Goal: Navigation & Orientation: Find specific page/section

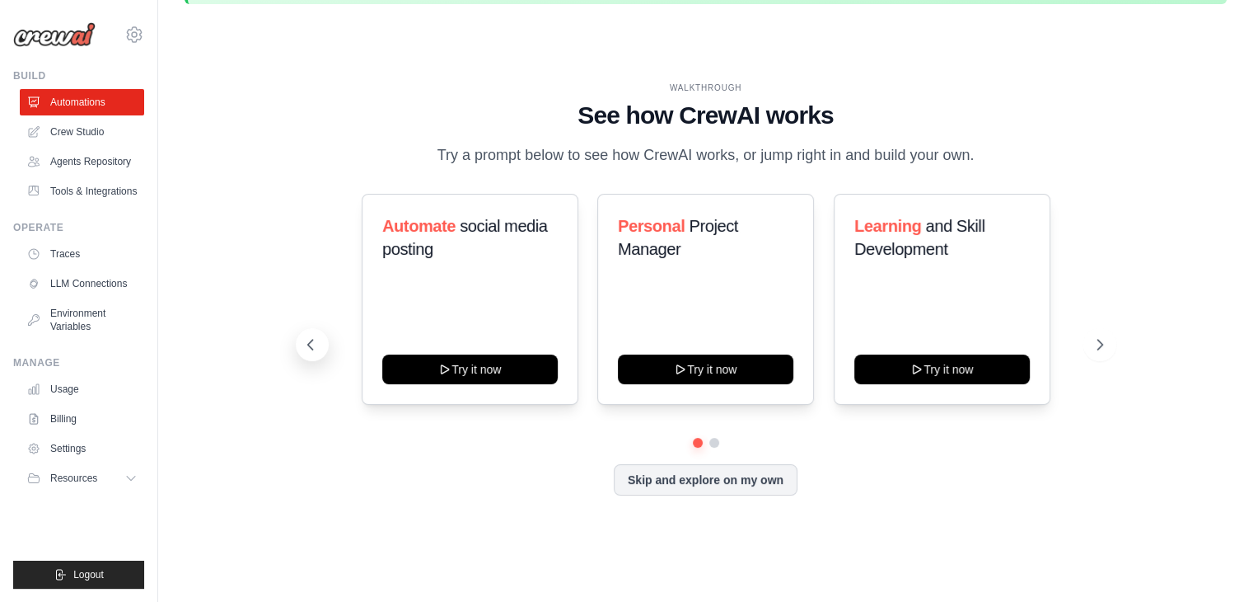
click at [306, 340] on icon at bounding box center [310, 344] width 16 height 16
click at [315, 347] on icon at bounding box center [310, 344] width 16 height 16
drag, startPoint x: 382, startPoint y: 227, endPoint x: 435, endPoint y: 246, distance: 56.3
click at [435, 246] on h3 "Automate social media posting" at bounding box center [470, 237] width 176 height 46
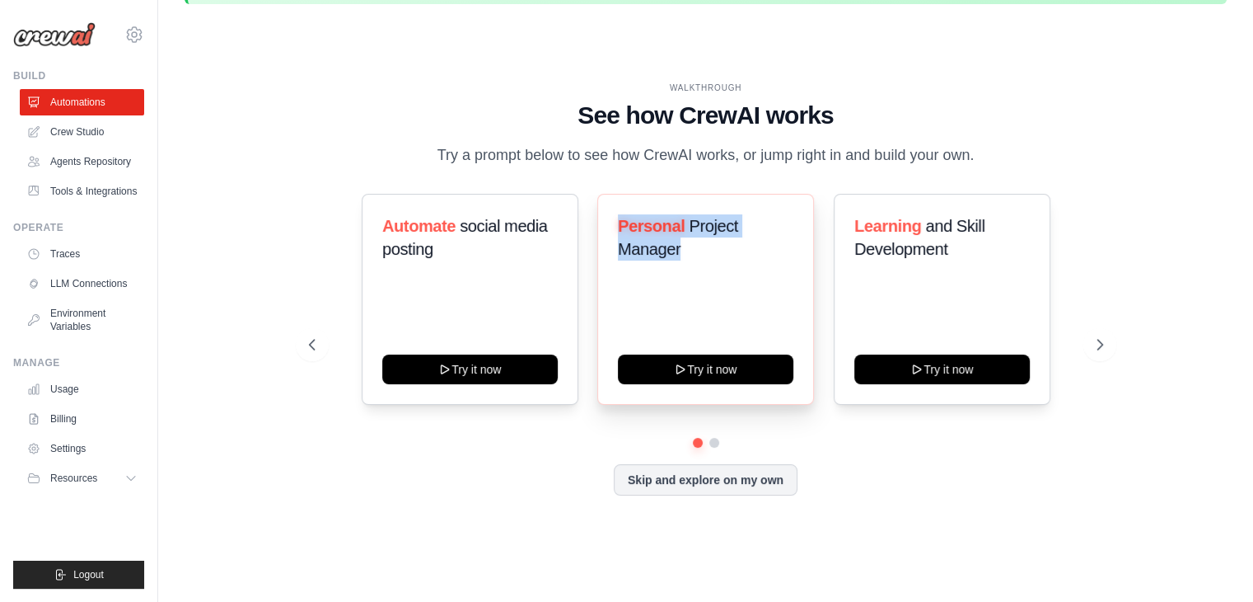
drag, startPoint x: 623, startPoint y: 220, endPoint x: 698, endPoint y: 250, distance: 80.6
click at [698, 250] on h3 "Personal Project Manager" at bounding box center [706, 237] width 176 height 46
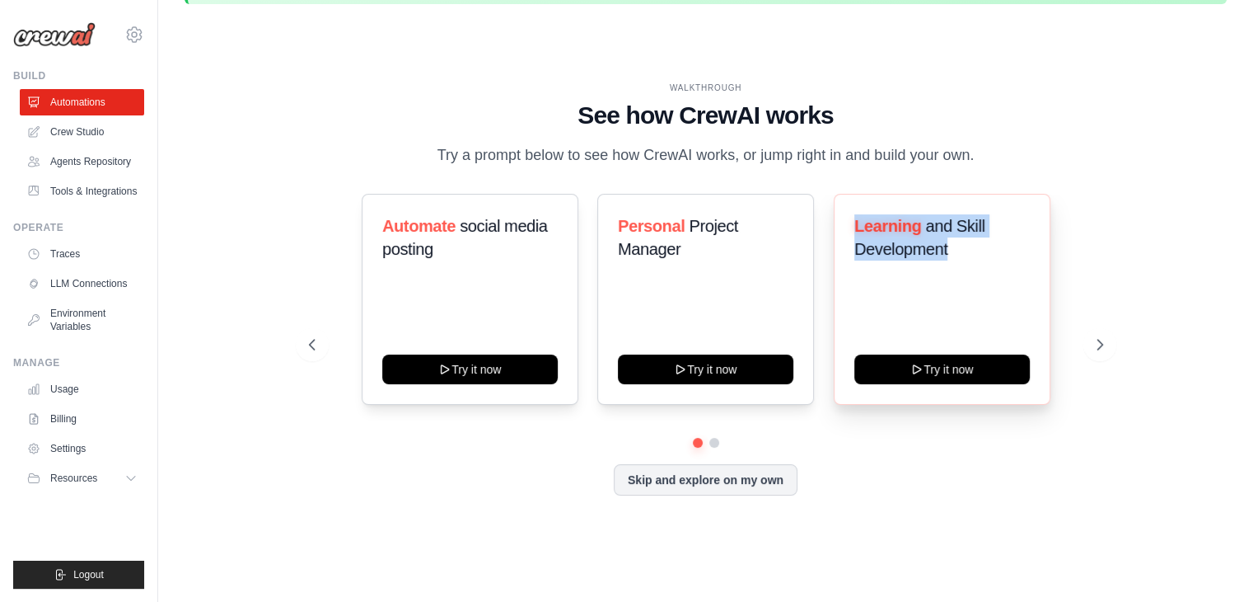
drag, startPoint x: 857, startPoint y: 222, endPoint x: 950, endPoint y: 238, distance: 94.6
click at [950, 238] on h3 "Learning and Skill Development" at bounding box center [943, 237] width 176 height 46
click at [1093, 355] on button at bounding box center [1100, 344] width 33 height 33
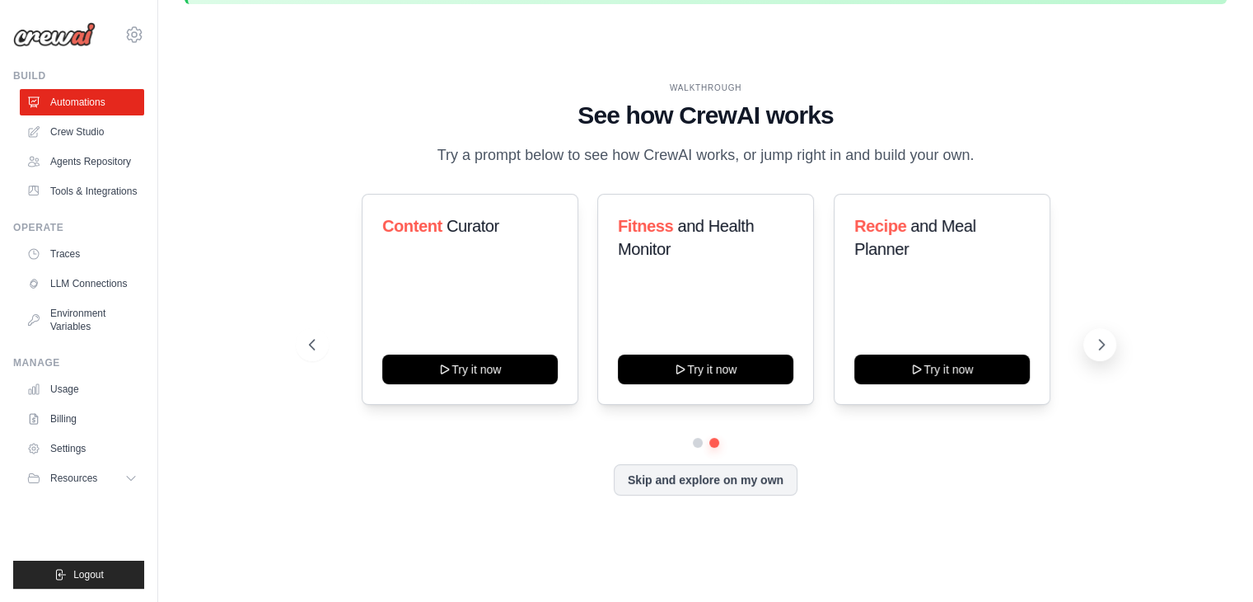
click at [1093, 355] on button at bounding box center [1100, 344] width 33 height 33
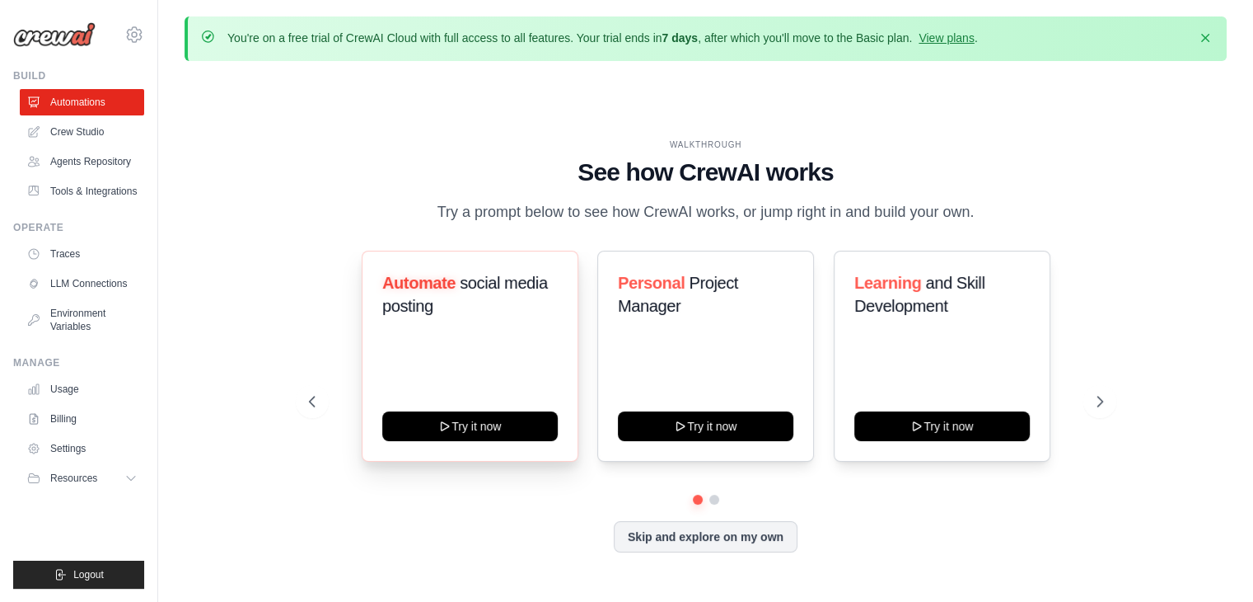
scroll to position [57, 0]
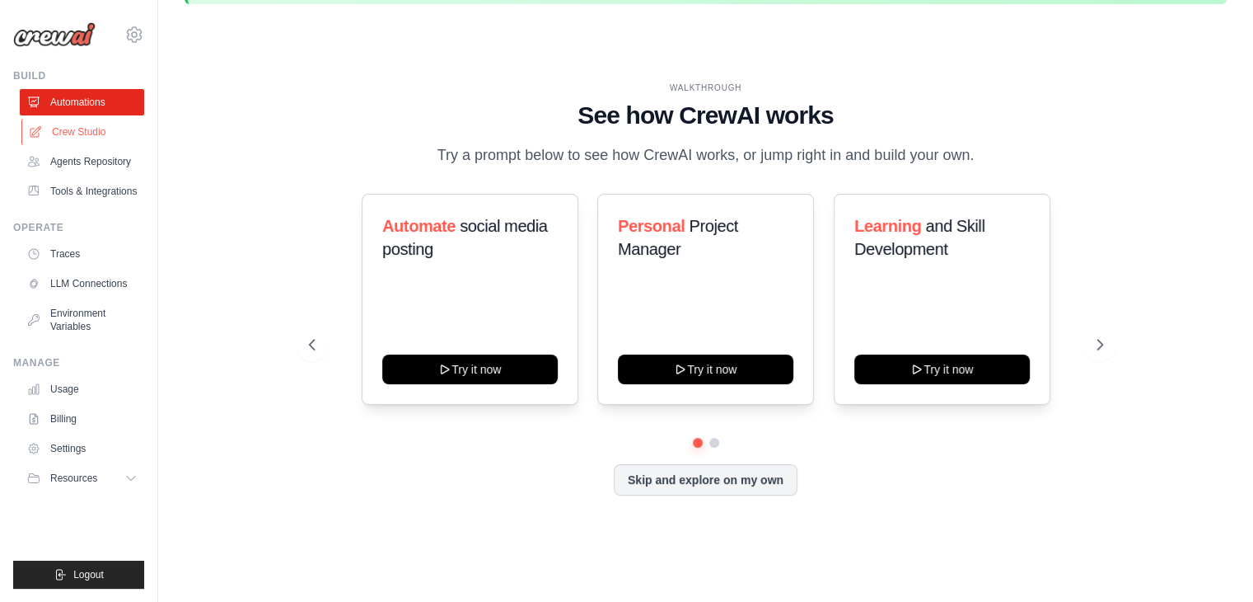
click at [76, 119] on link "Crew Studio" at bounding box center [83, 132] width 124 height 26
click at [70, 134] on link "Crew Studio" at bounding box center [83, 132] width 124 height 26
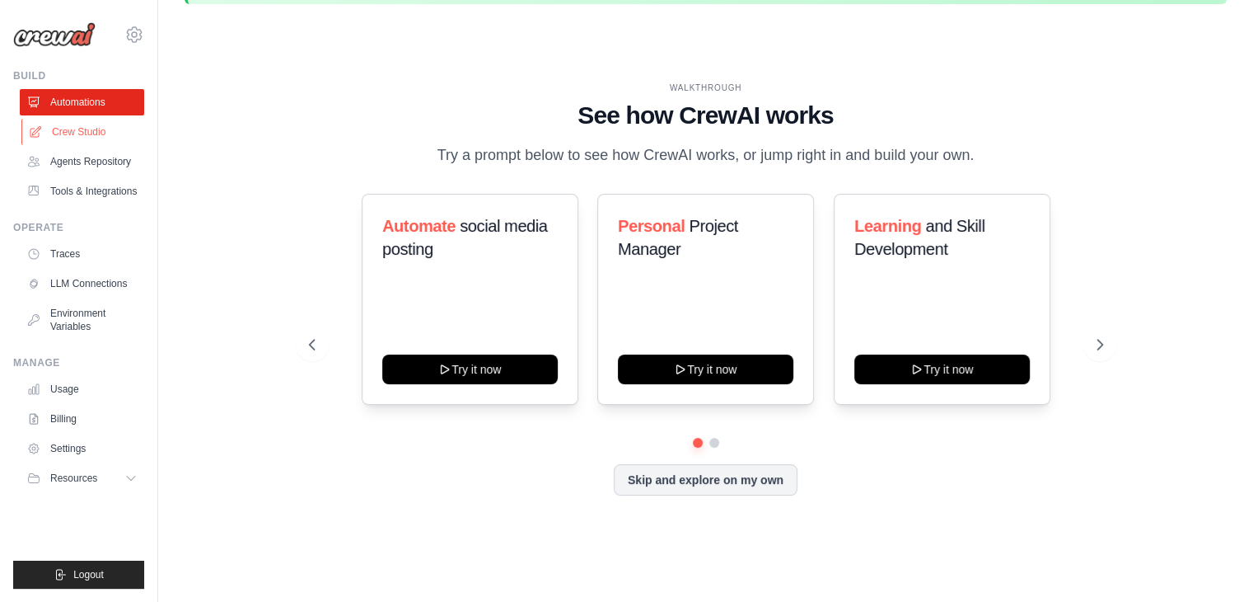
click at [70, 134] on link "Crew Studio" at bounding box center [83, 132] width 124 height 26
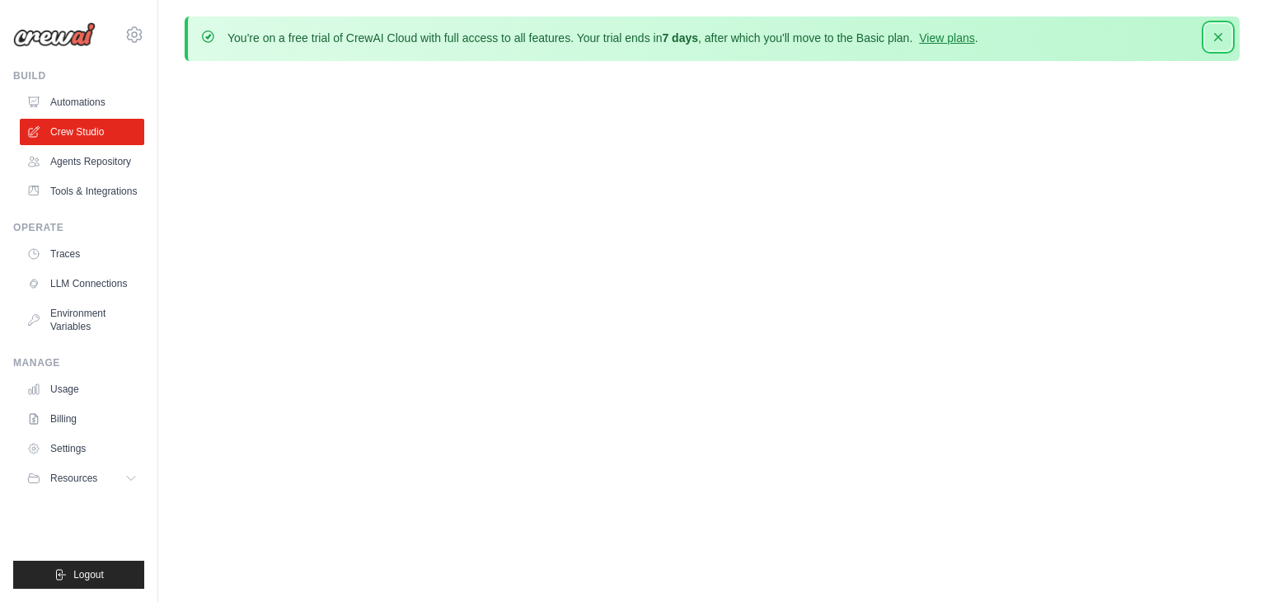
click at [1214, 43] on icon "button" at bounding box center [1218, 37] width 16 height 16
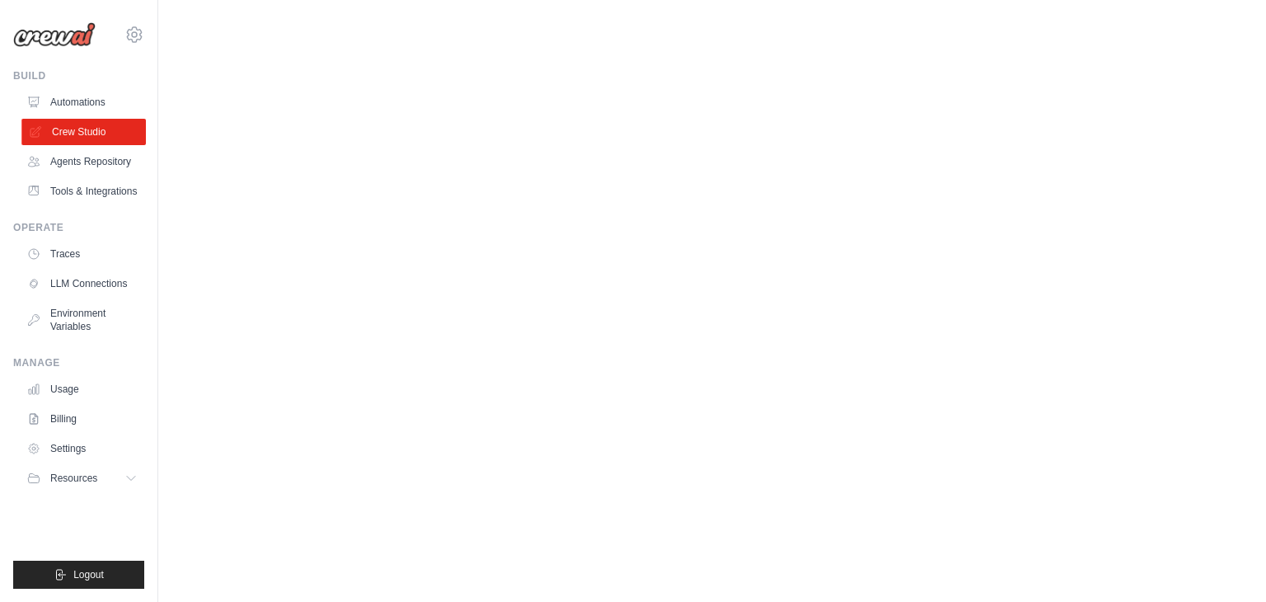
click at [83, 141] on link "Crew Studio" at bounding box center [83, 132] width 124 height 26
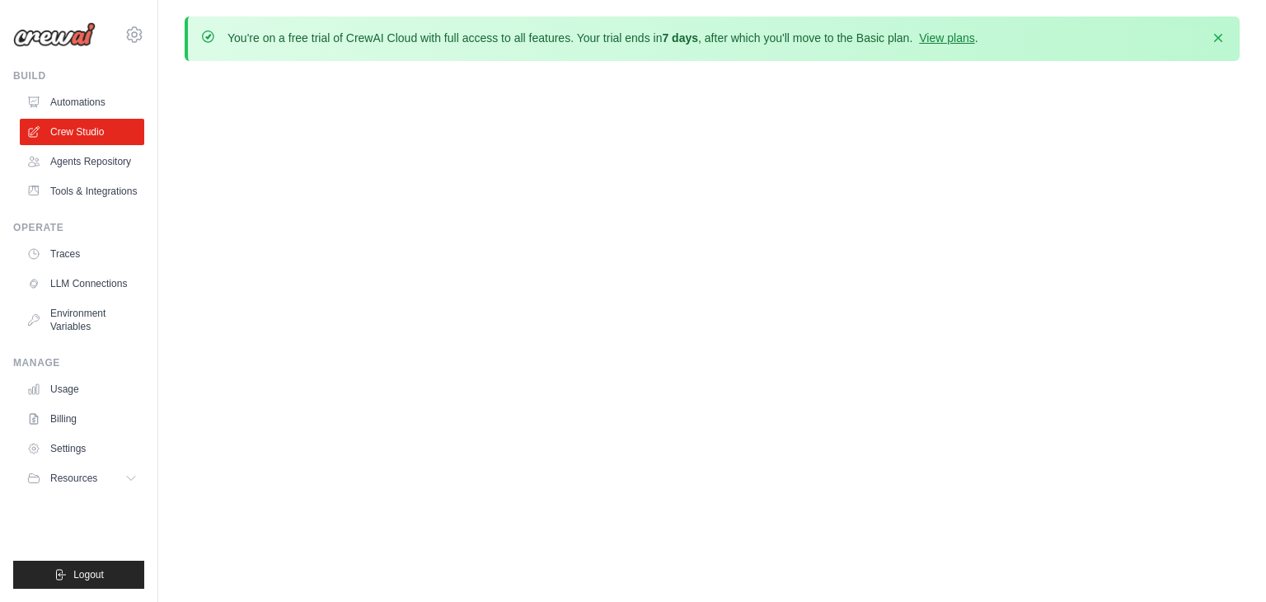
click at [946, 44] on p "You're on a free trial of CrewAI Cloud with full access to all features. Your t…" at bounding box center [602, 38] width 751 height 16
click at [959, 35] on link "View plans" at bounding box center [946, 37] width 55 height 13
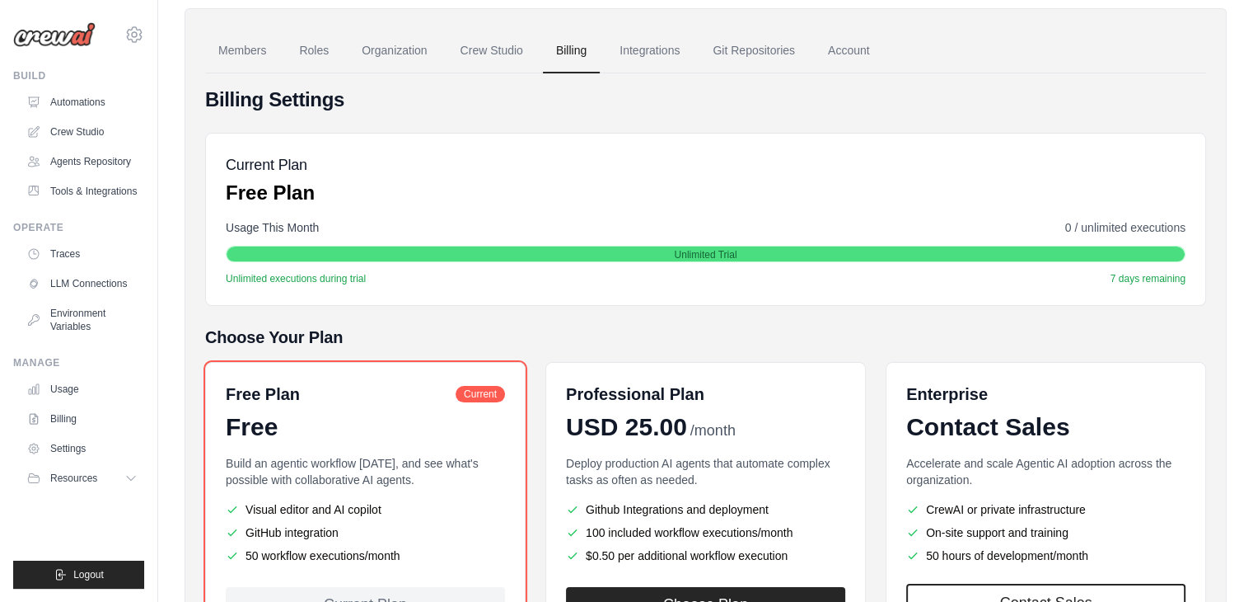
scroll to position [221, 0]
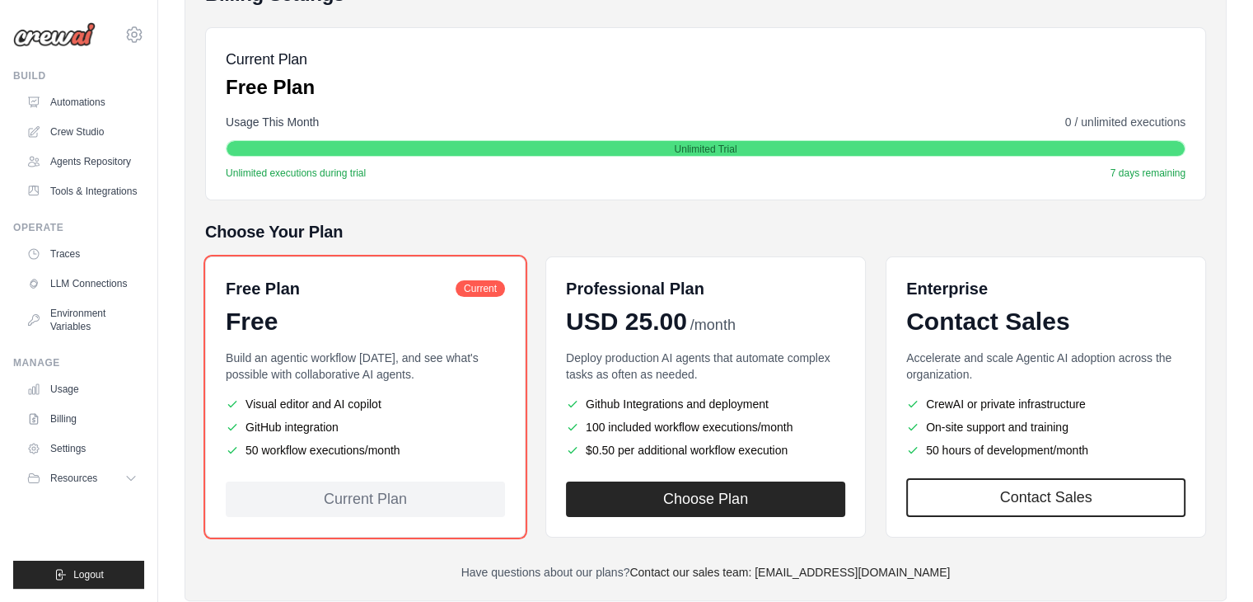
click at [386, 493] on div "Current Plan" at bounding box center [365, 498] width 279 height 35
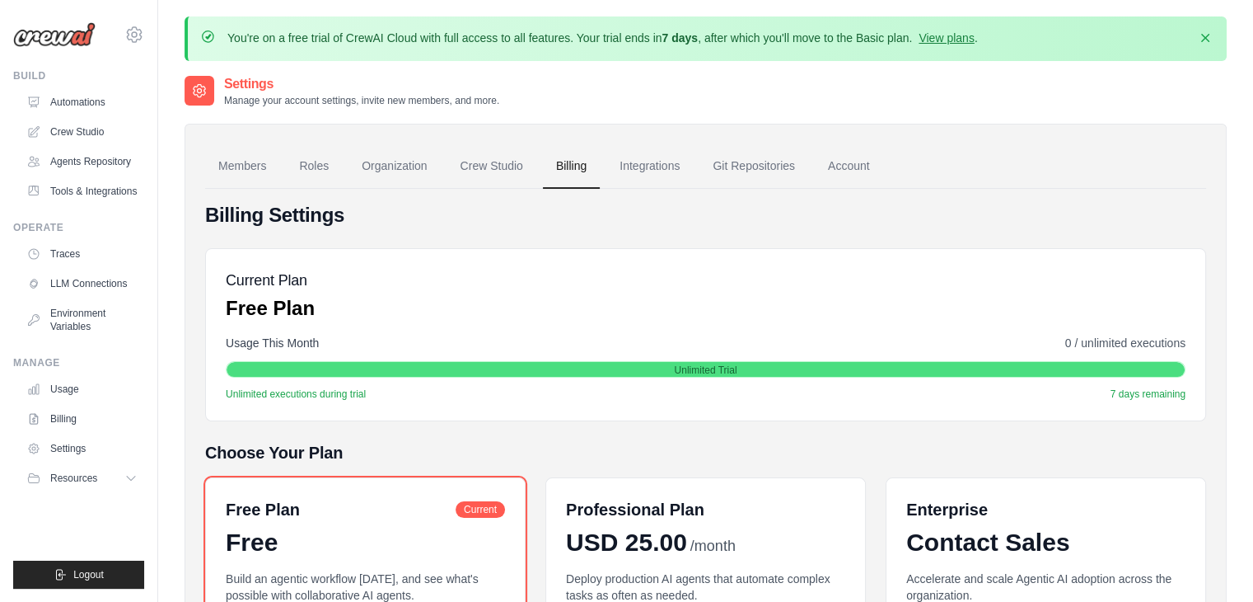
click at [491, 508] on span "Current" at bounding box center [480, 509] width 49 height 16
click at [316, 164] on link "Roles" at bounding box center [314, 166] width 56 height 44
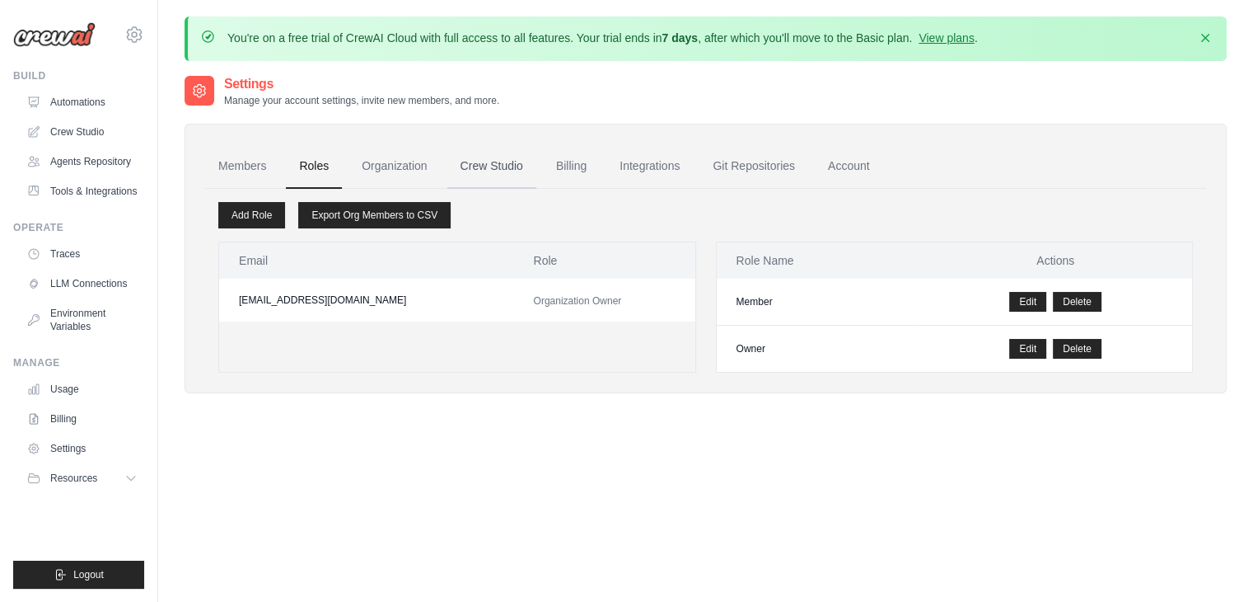
click at [491, 168] on link "Crew Studio" at bounding box center [491, 166] width 89 height 44
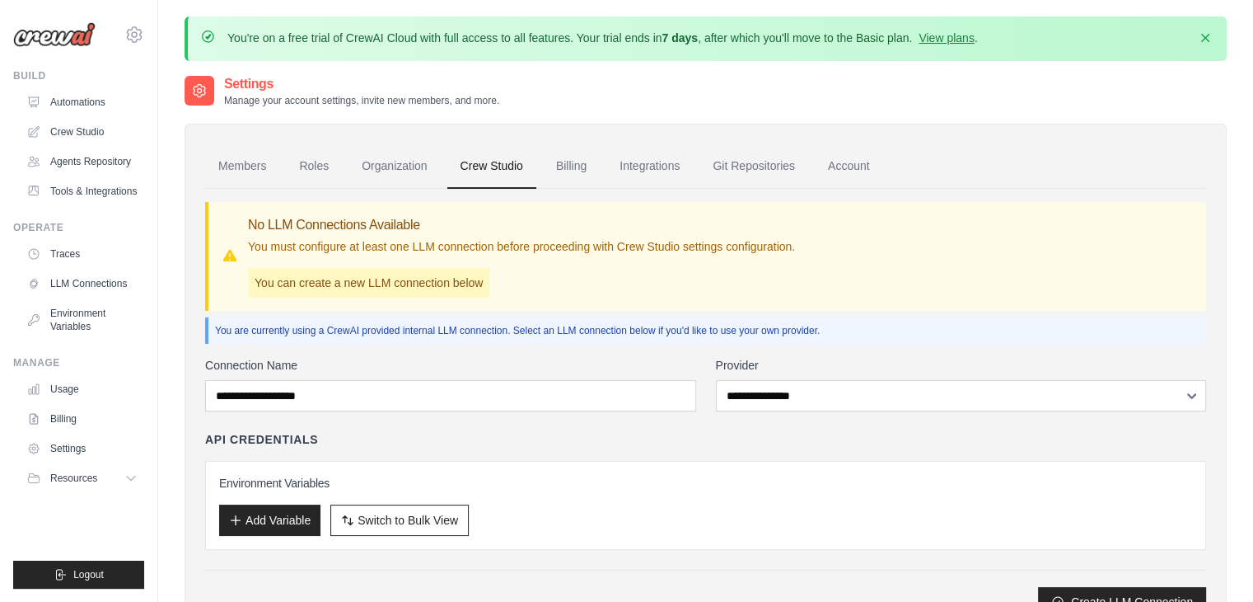
scroll to position [90, 0]
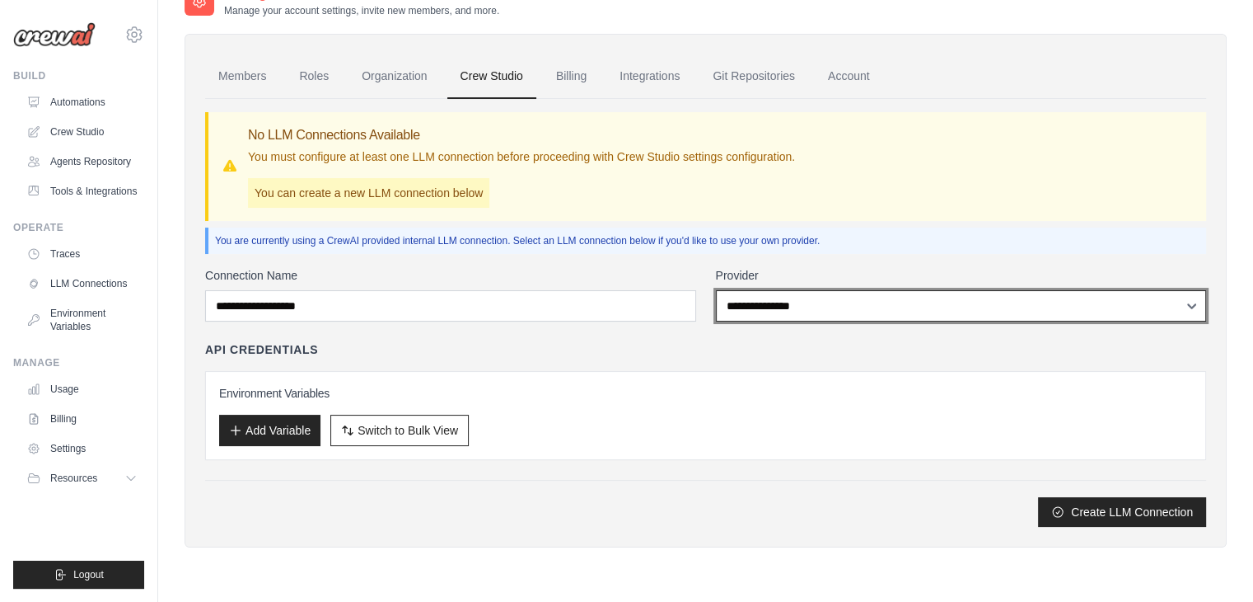
click at [765, 302] on select "**********" at bounding box center [961, 305] width 491 height 31
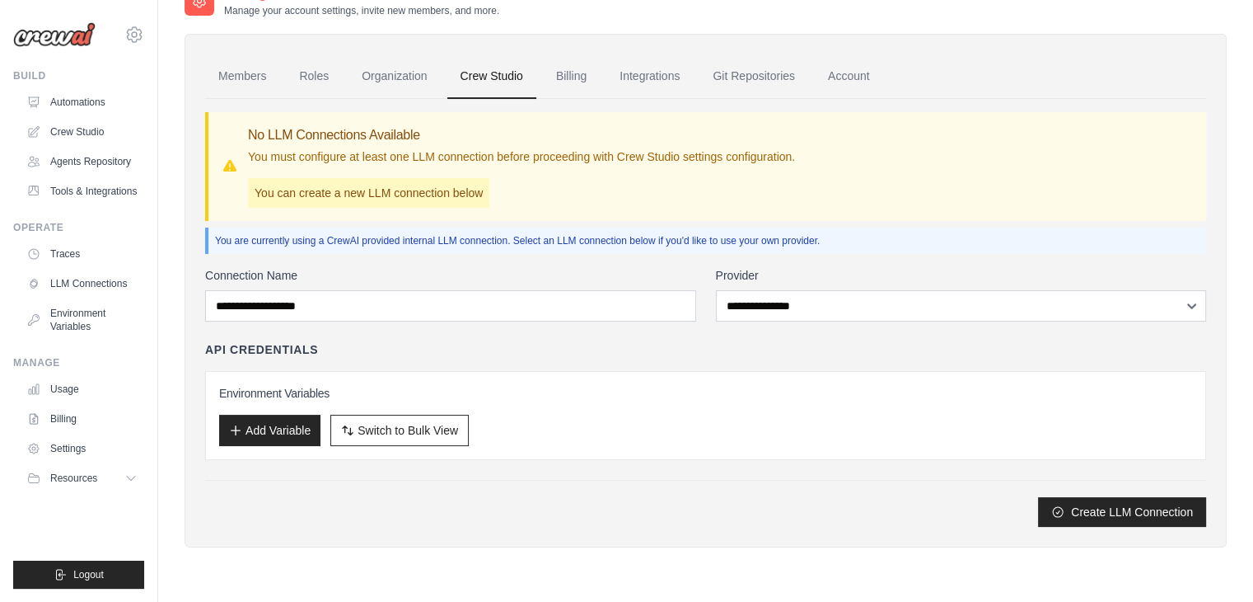
click at [711, 471] on div "**********" at bounding box center [705, 397] width 1001 height 260
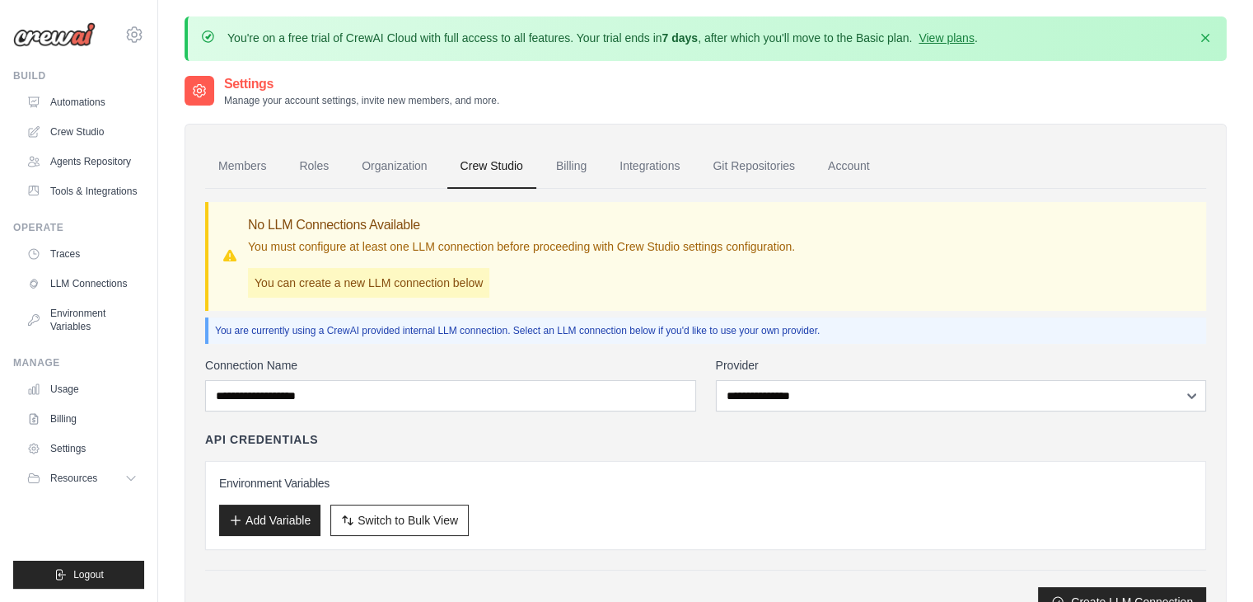
scroll to position [2, 0]
click at [255, 167] on link "Members" at bounding box center [242, 165] width 74 height 44
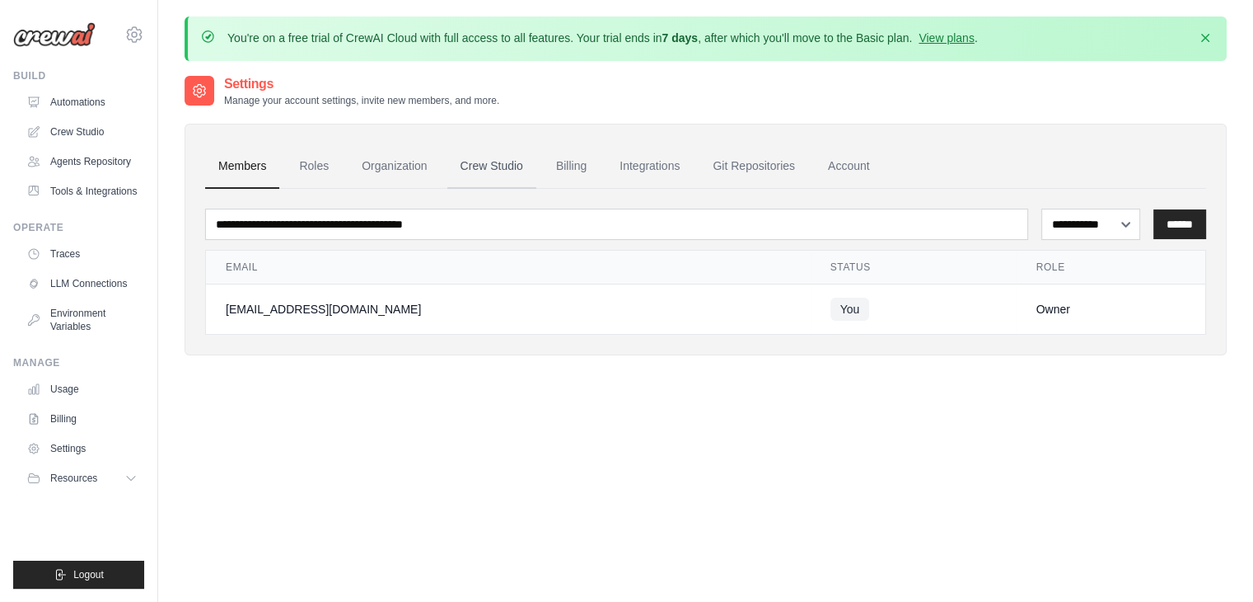
click at [511, 172] on link "Crew Studio" at bounding box center [491, 166] width 89 height 44
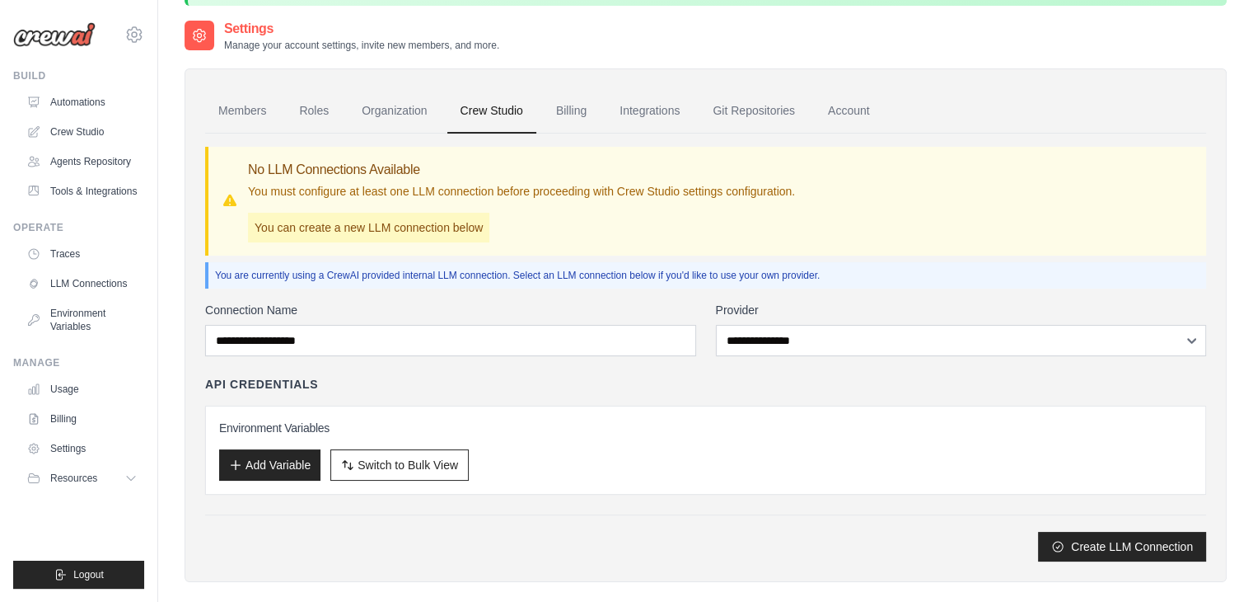
scroll to position [56, 0]
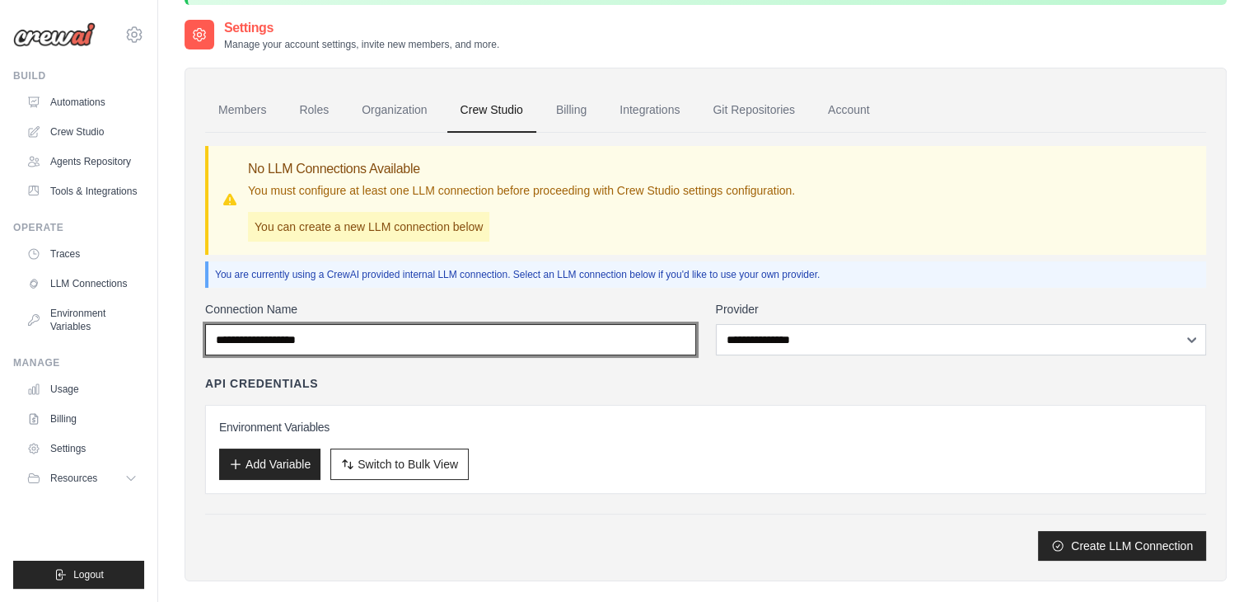
click at [565, 337] on input "Connection Name" at bounding box center [450, 339] width 491 height 31
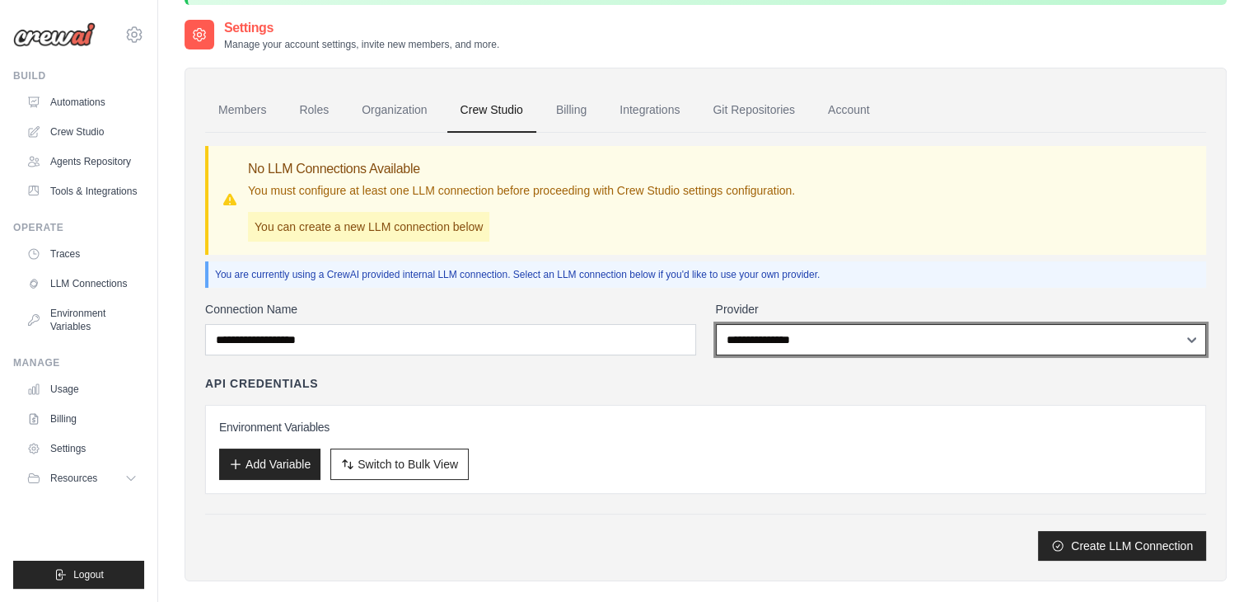
click at [834, 340] on select "**********" at bounding box center [961, 339] width 491 height 31
select select "******"
click at [716, 324] on select "**********" at bounding box center [961, 339] width 491 height 31
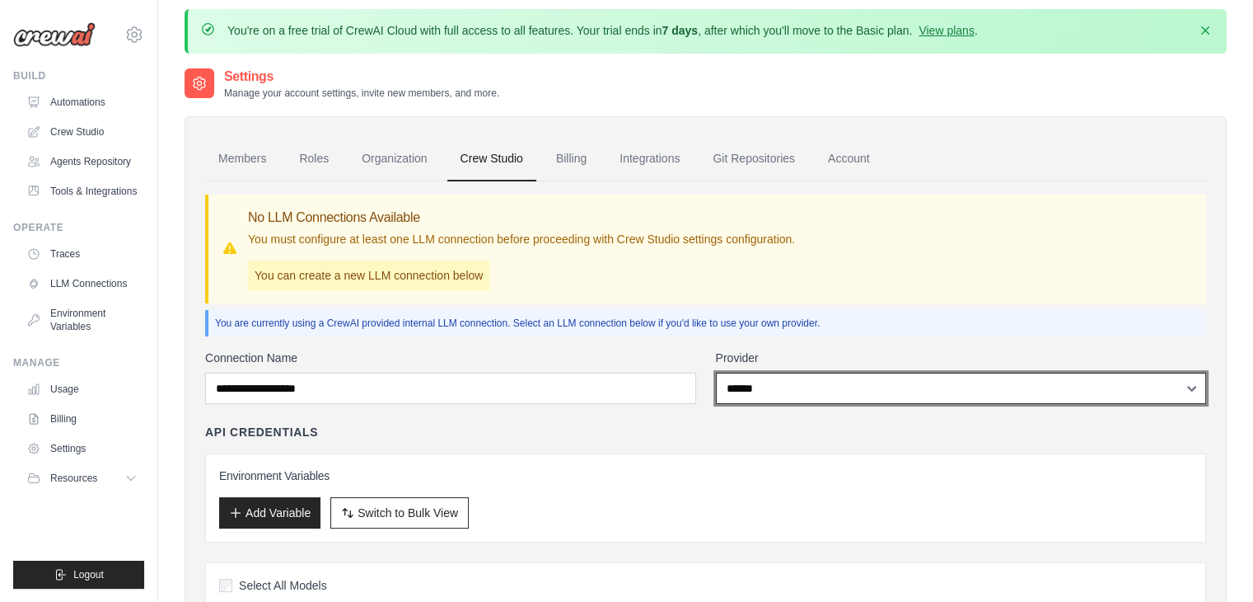
scroll to position [0, 0]
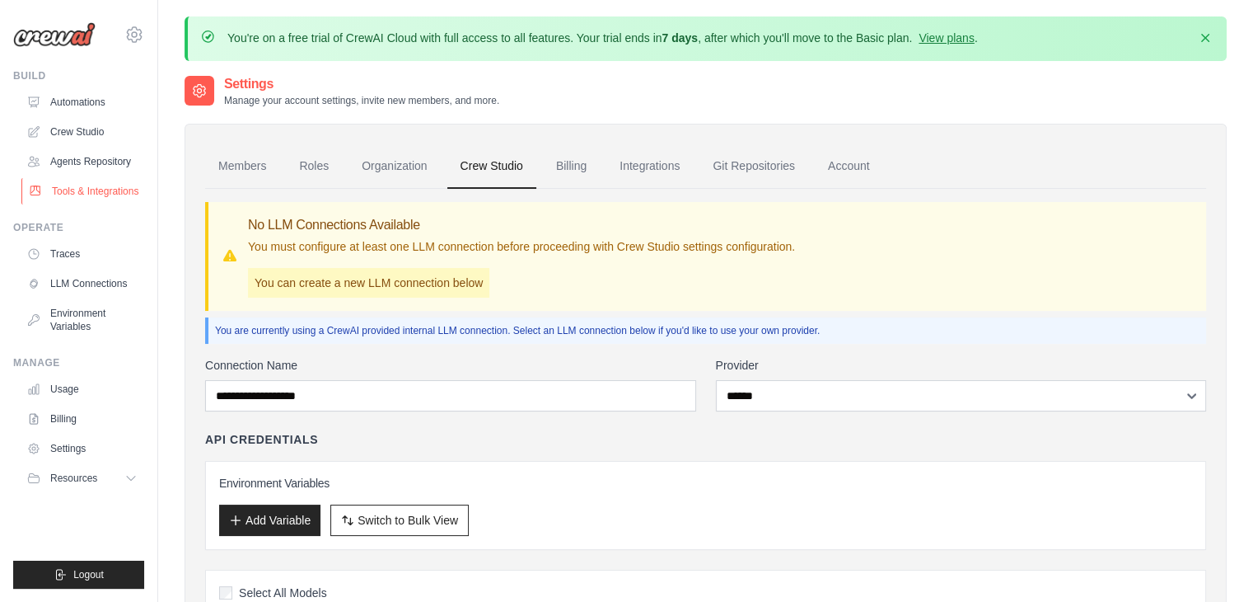
click at [94, 193] on link "Tools & Integrations" at bounding box center [83, 191] width 124 height 26
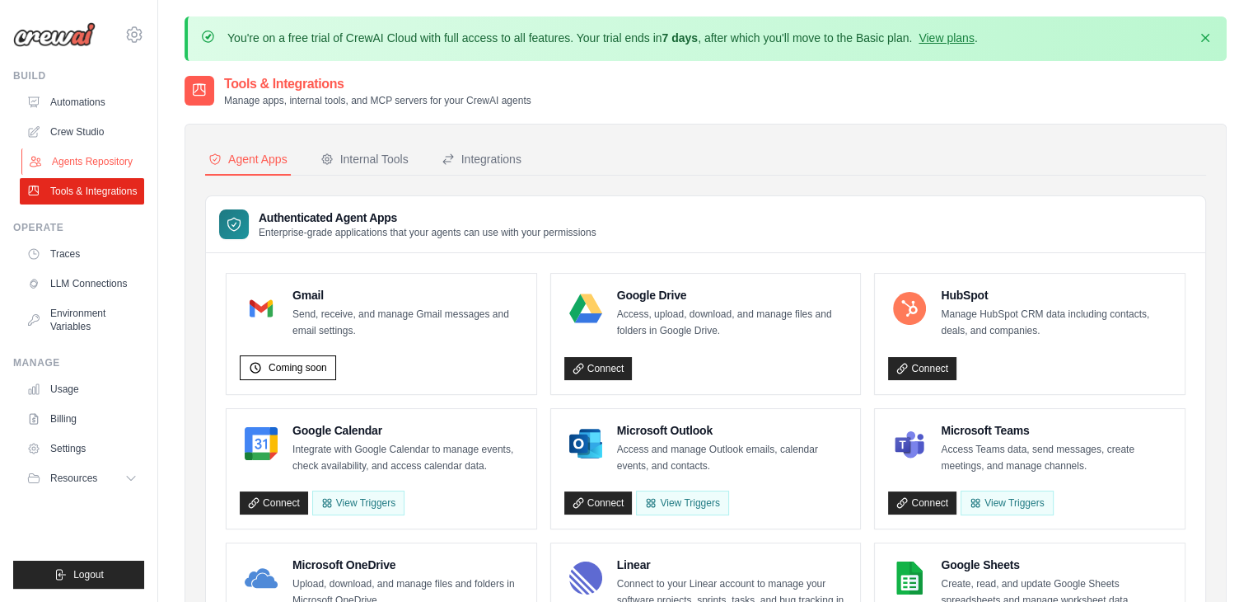
click at [102, 157] on link "Agents Repository" at bounding box center [83, 161] width 124 height 26
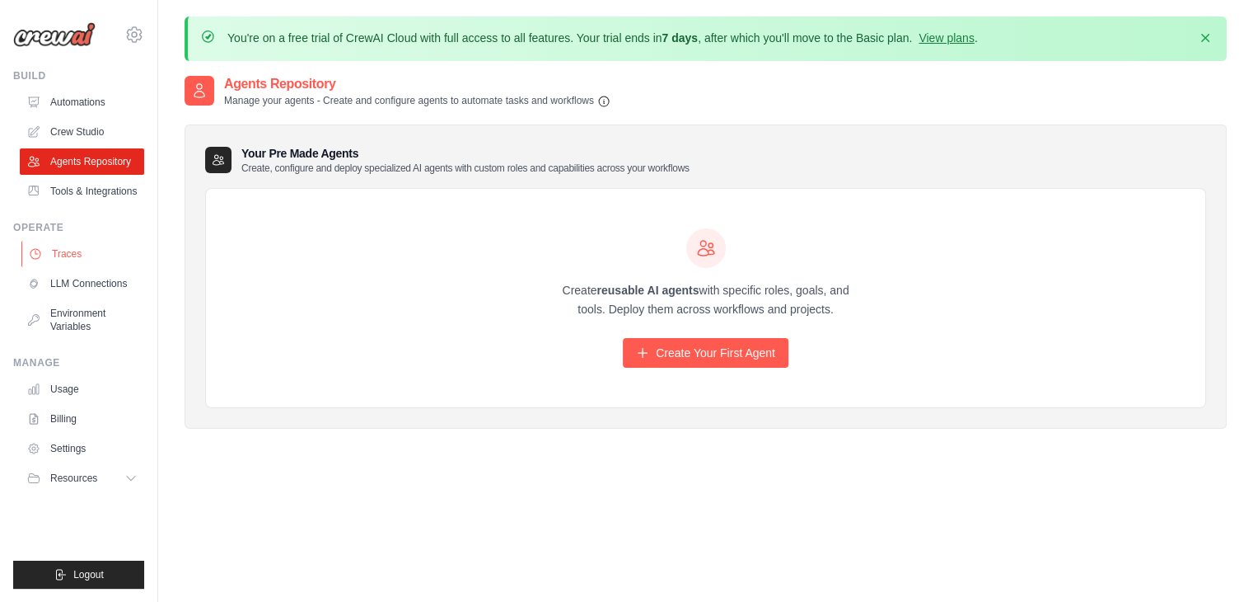
click at [76, 259] on link "Traces" at bounding box center [83, 254] width 124 height 26
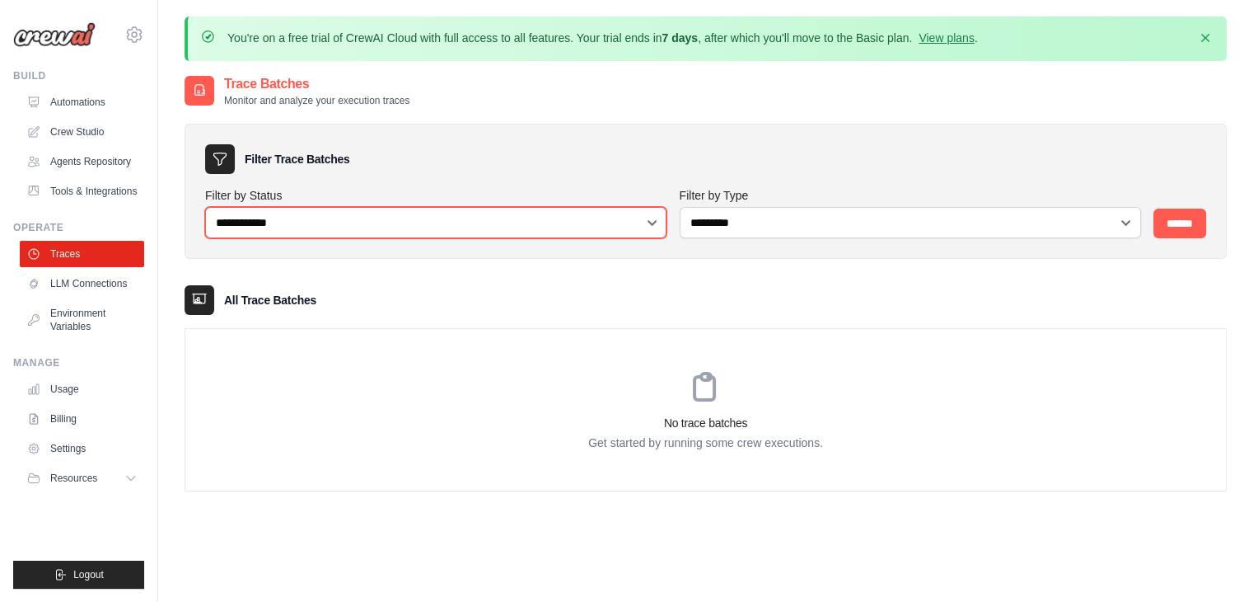
click at [303, 220] on select "**********" at bounding box center [435, 222] width 461 height 31
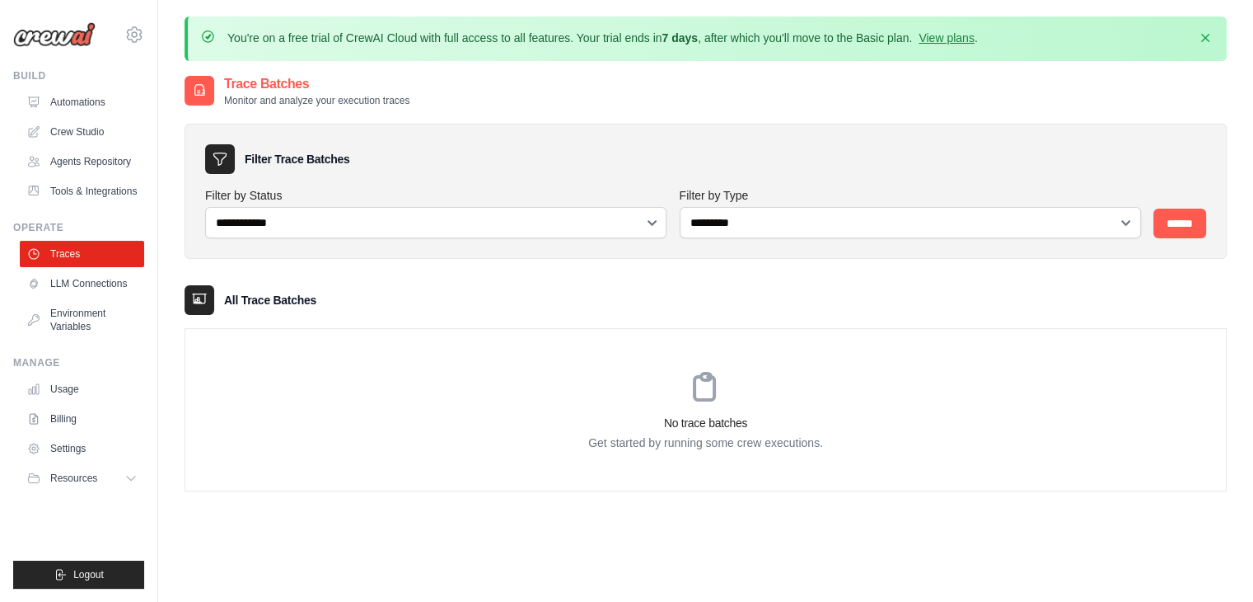
click at [284, 394] on div "No trace batches Get started by running some crew executions." at bounding box center [705, 410] width 1041 height 162
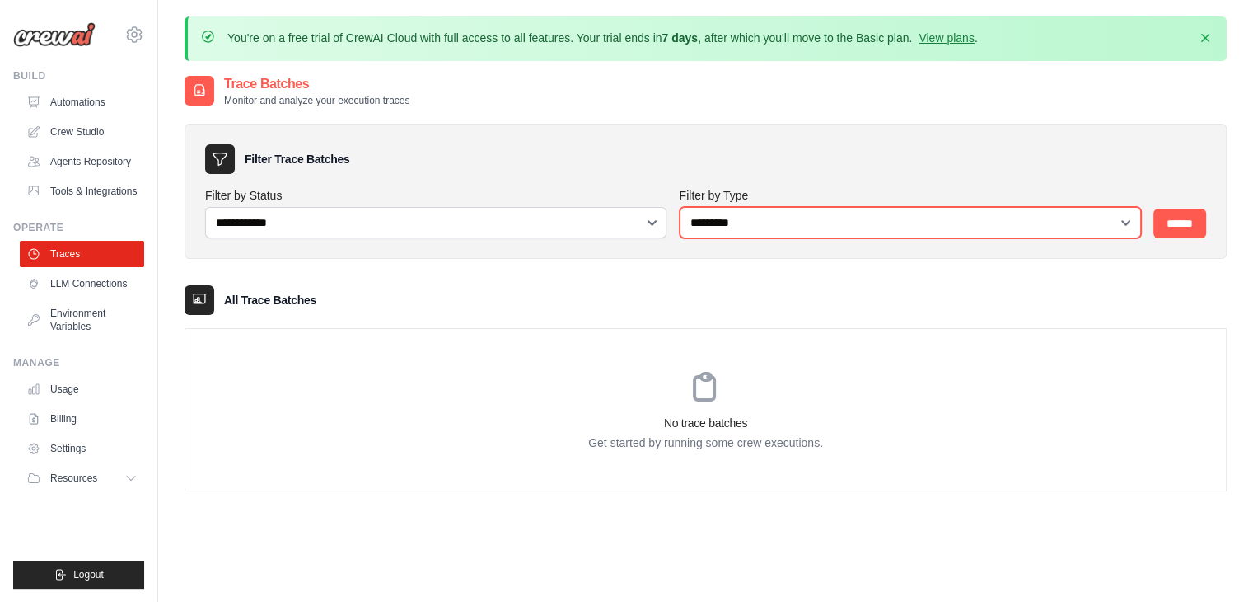
click at [809, 223] on select "**********" at bounding box center [910, 222] width 461 height 31
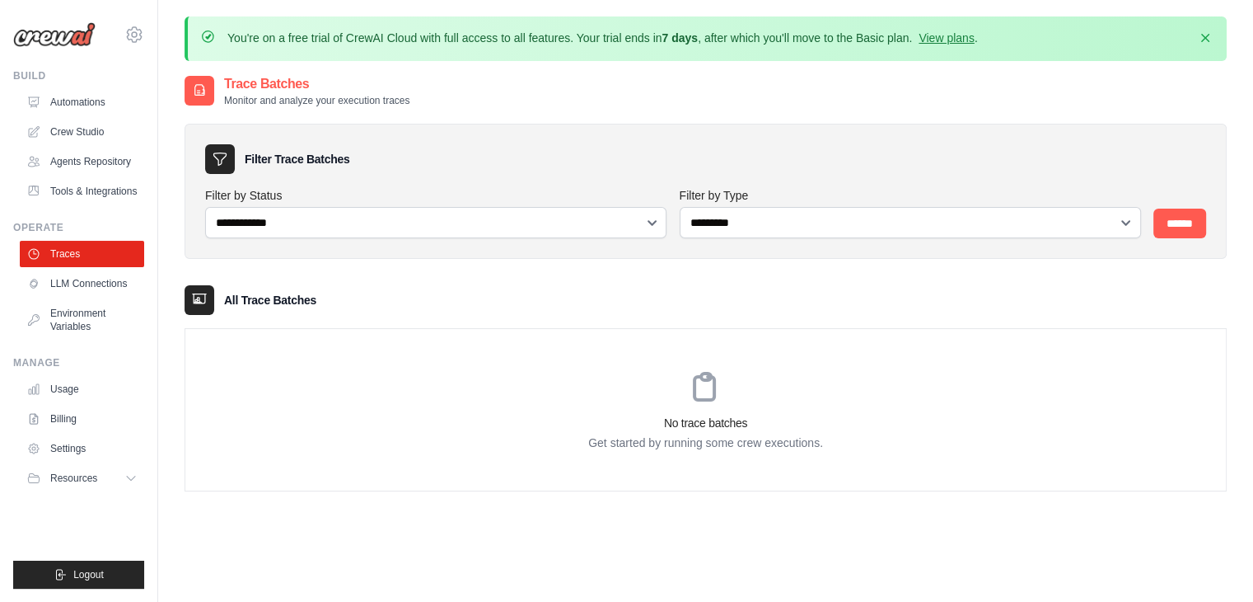
click at [612, 354] on div "No trace batches Get started by running some crew executions." at bounding box center [705, 410] width 1041 height 162
click at [79, 137] on link "Crew Studio" at bounding box center [83, 132] width 124 height 26
